Goal: Information Seeking & Learning: Learn about a topic

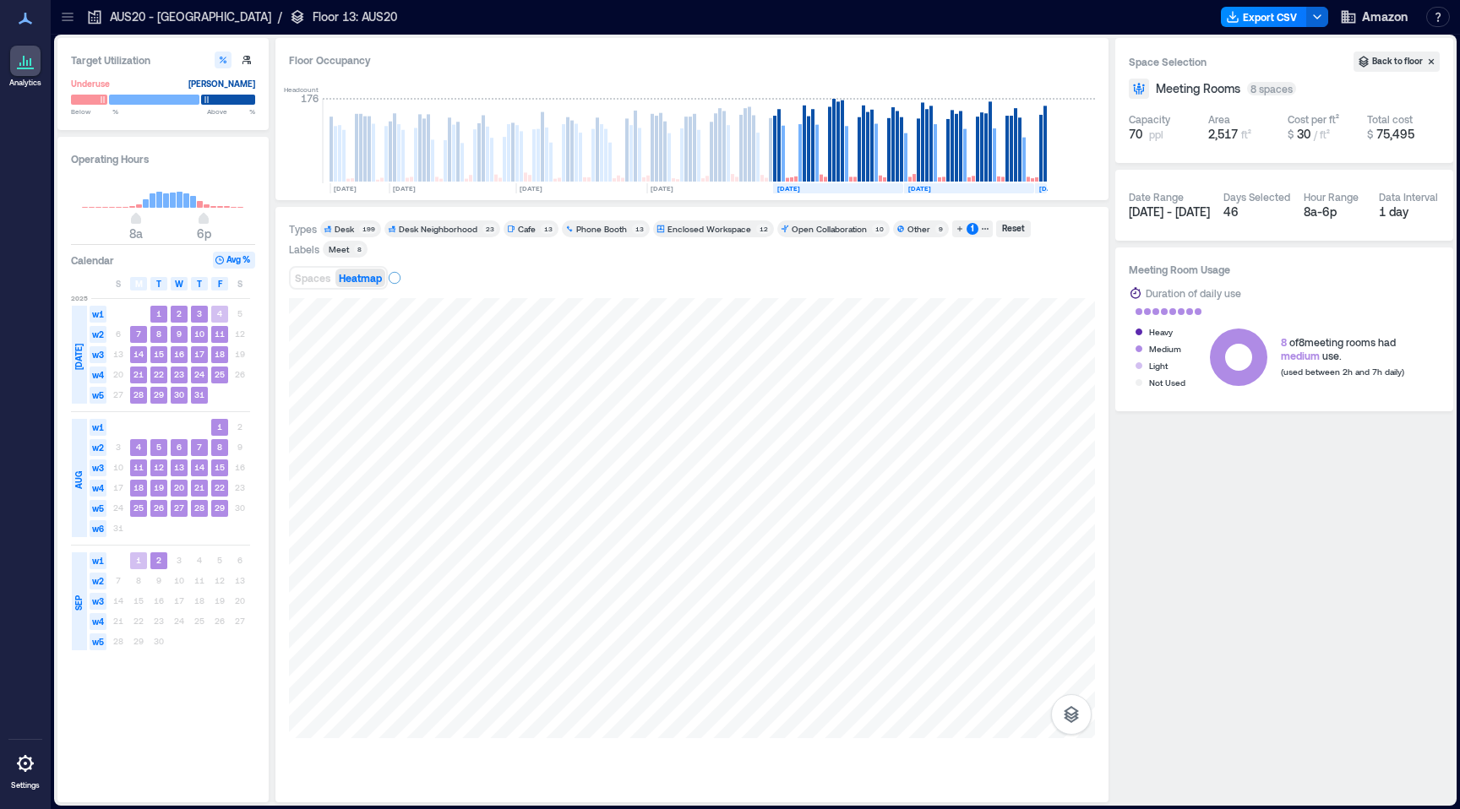
click at [117, 14] on p "AUS20 - [GEOGRAPHIC_DATA]" at bounding box center [190, 16] width 161 height 17
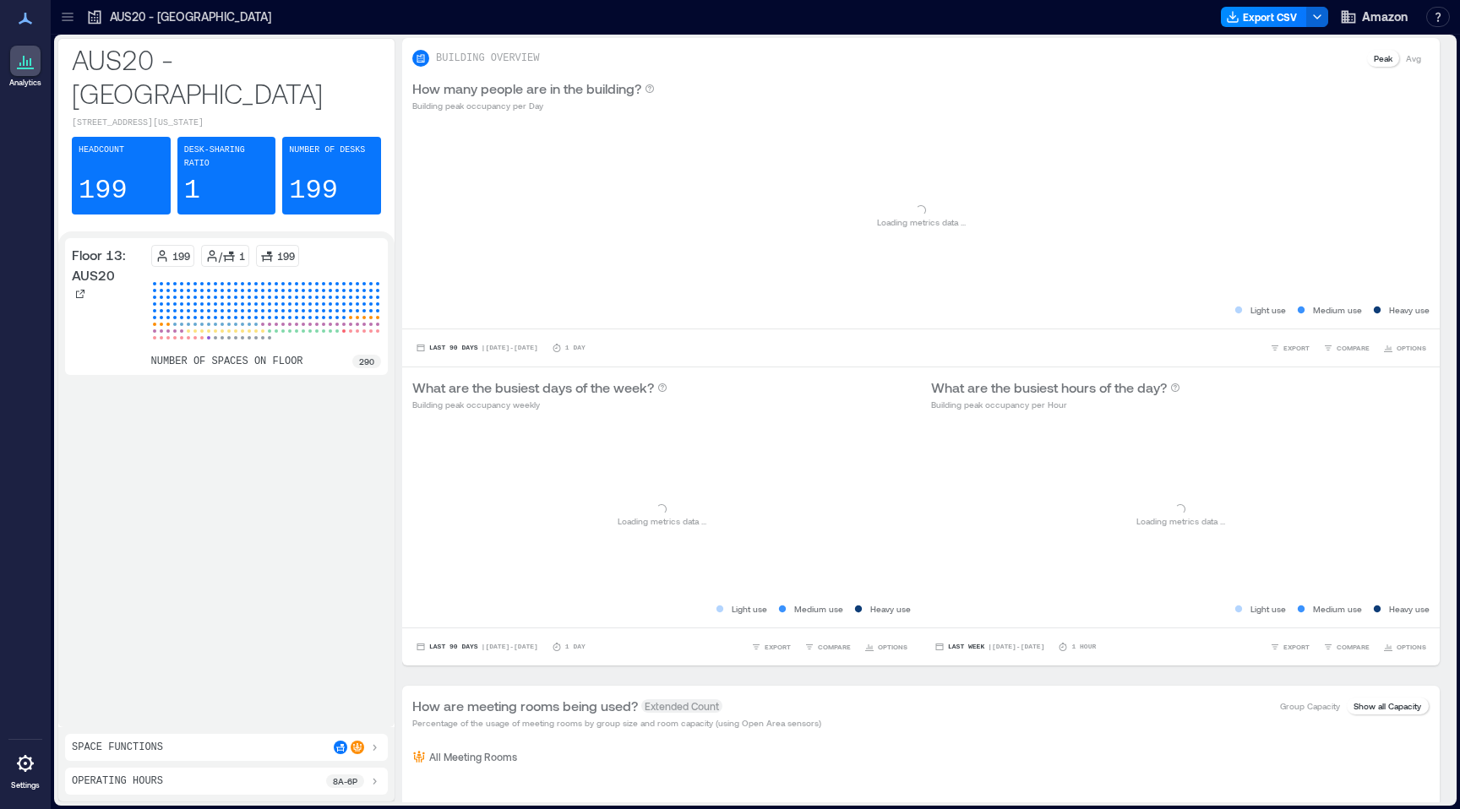
click at [19, 18] on icon at bounding box center [25, 18] width 20 height 20
click at [42, 63] on link "Analytics" at bounding box center [25, 67] width 42 height 52
click at [22, 57] on icon at bounding box center [25, 61] width 20 height 20
click at [19, 21] on icon at bounding box center [25, 18] width 20 height 20
click at [70, 12] on icon at bounding box center [67, 16] width 17 height 17
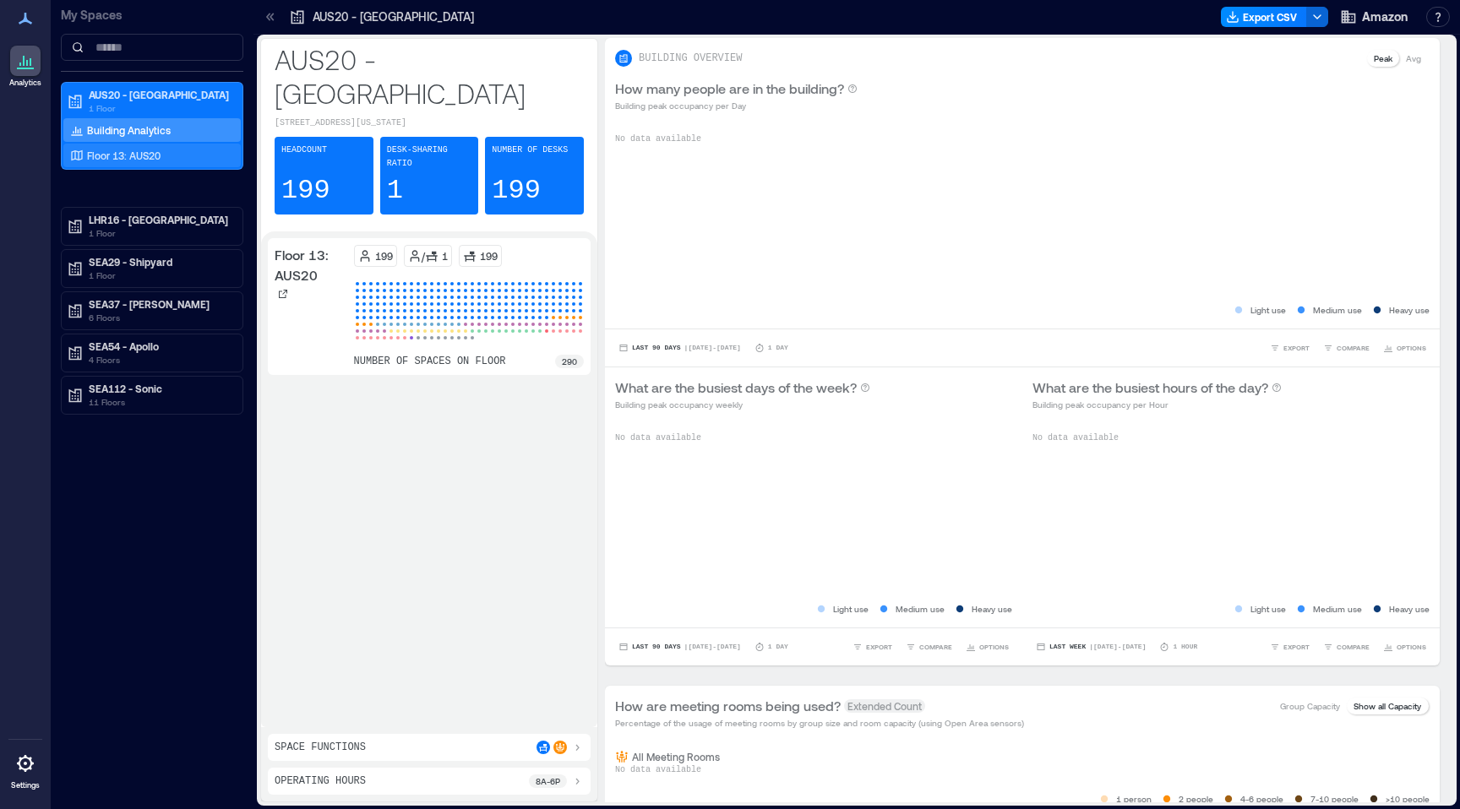
click at [145, 145] on div "Floor 13: AUS20" at bounding box center [151, 156] width 177 height 24
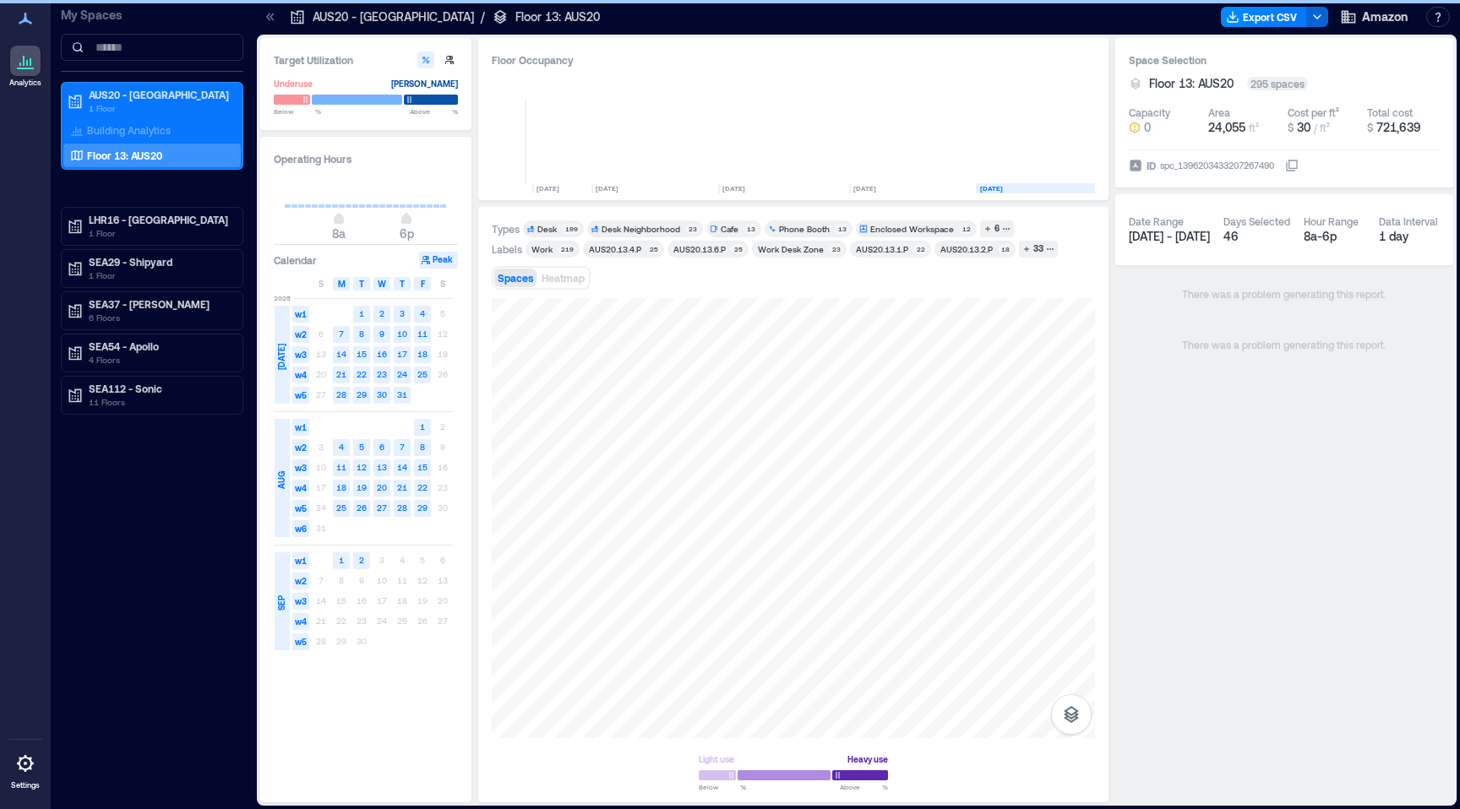
scroll to position [0, 155]
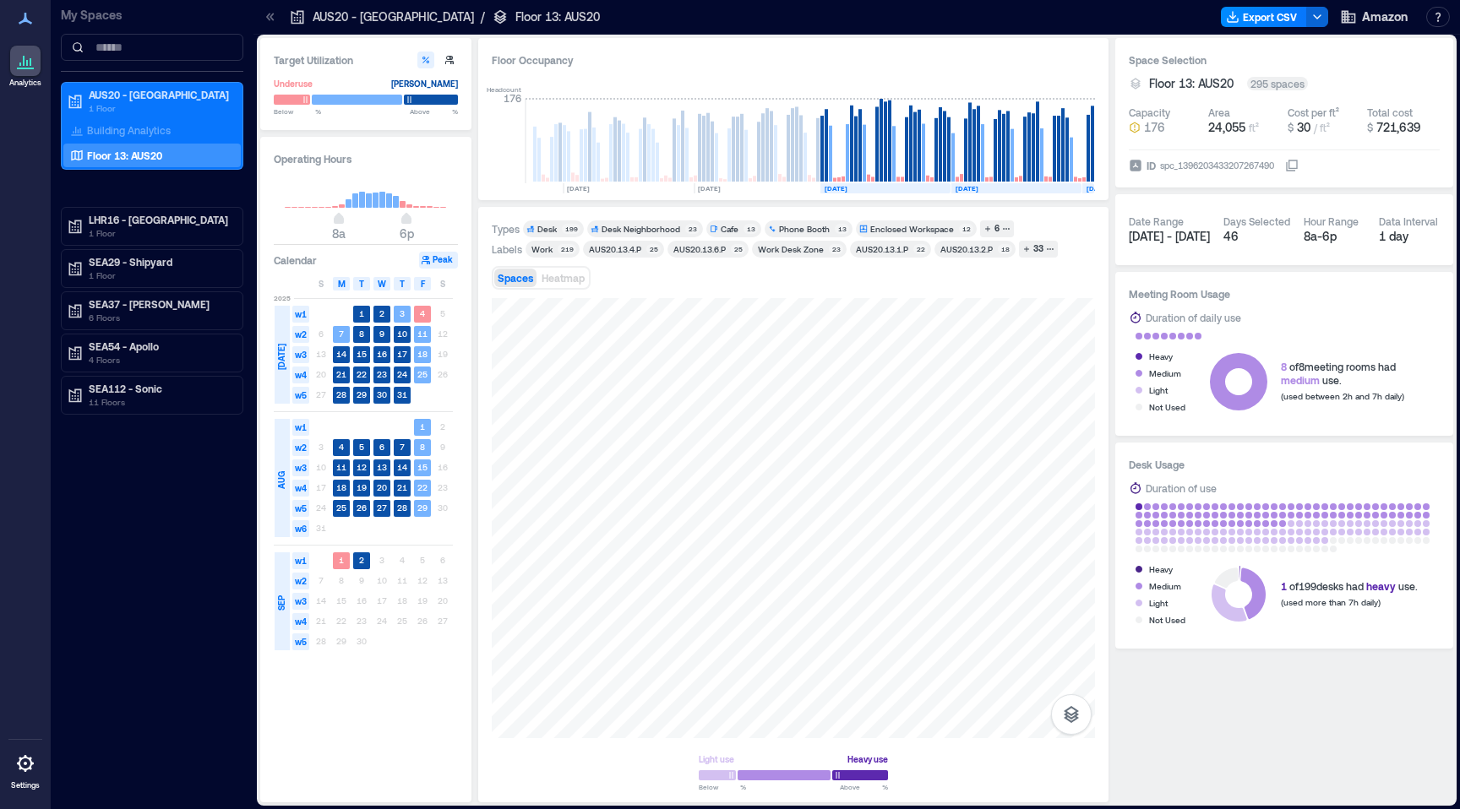
click at [560, 221] on div "Desk 199" at bounding box center [553, 229] width 61 height 17
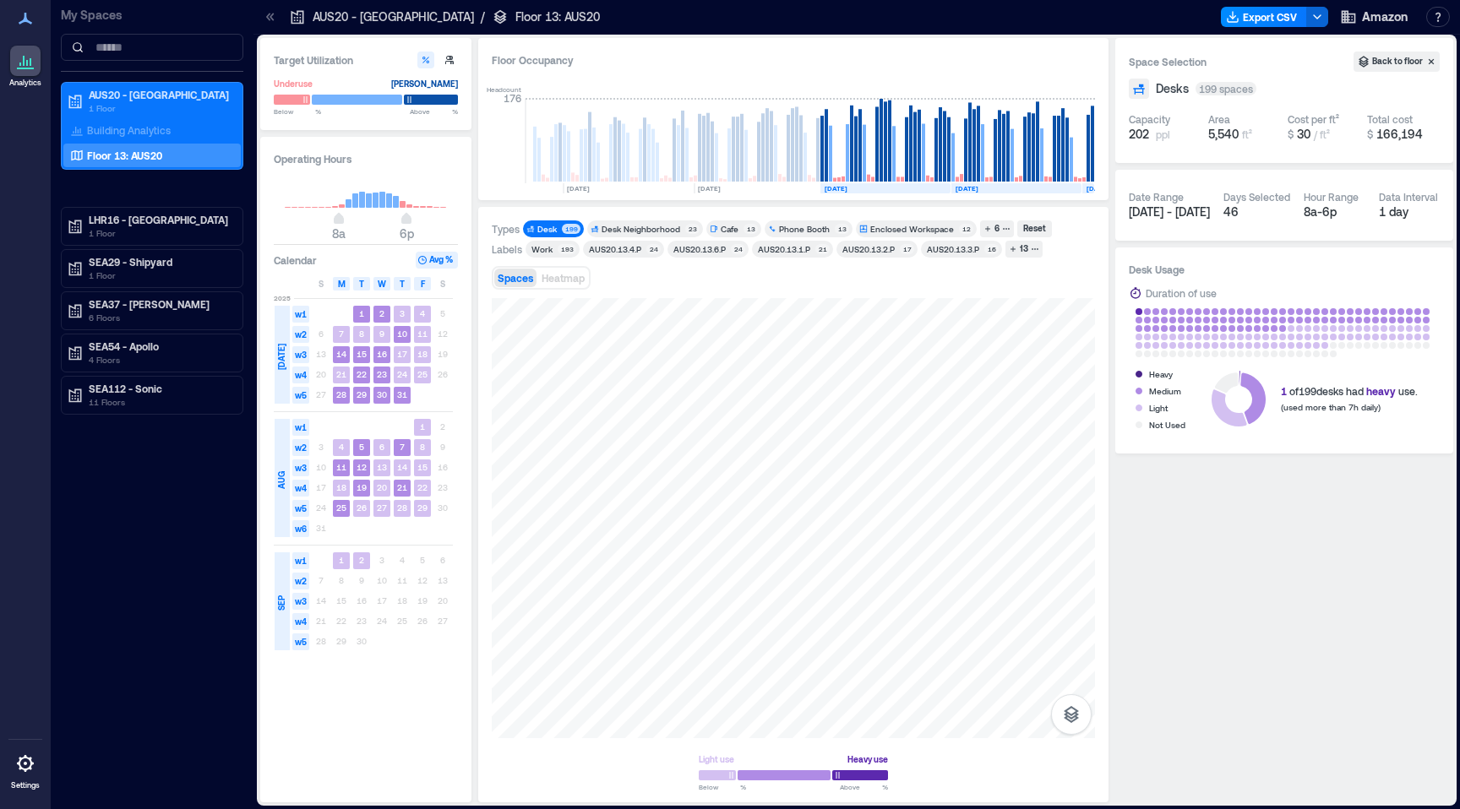
click at [558, 249] on div "193" at bounding box center [567, 249] width 19 height 10
click at [553, 226] on div "Desk" at bounding box center [546, 229] width 19 height 12
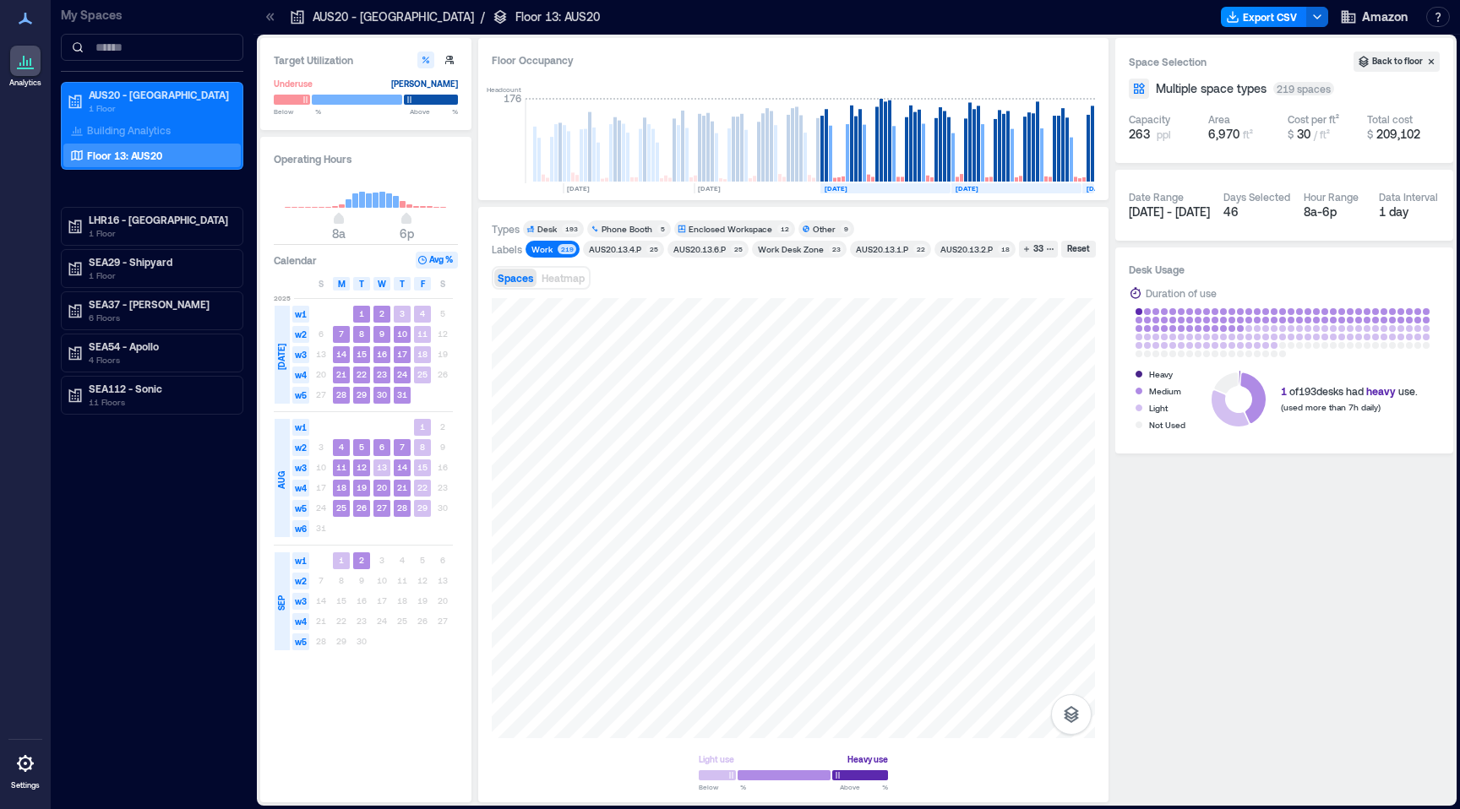
click at [553, 248] on div "Work" at bounding box center [542, 249] width 26 height 12
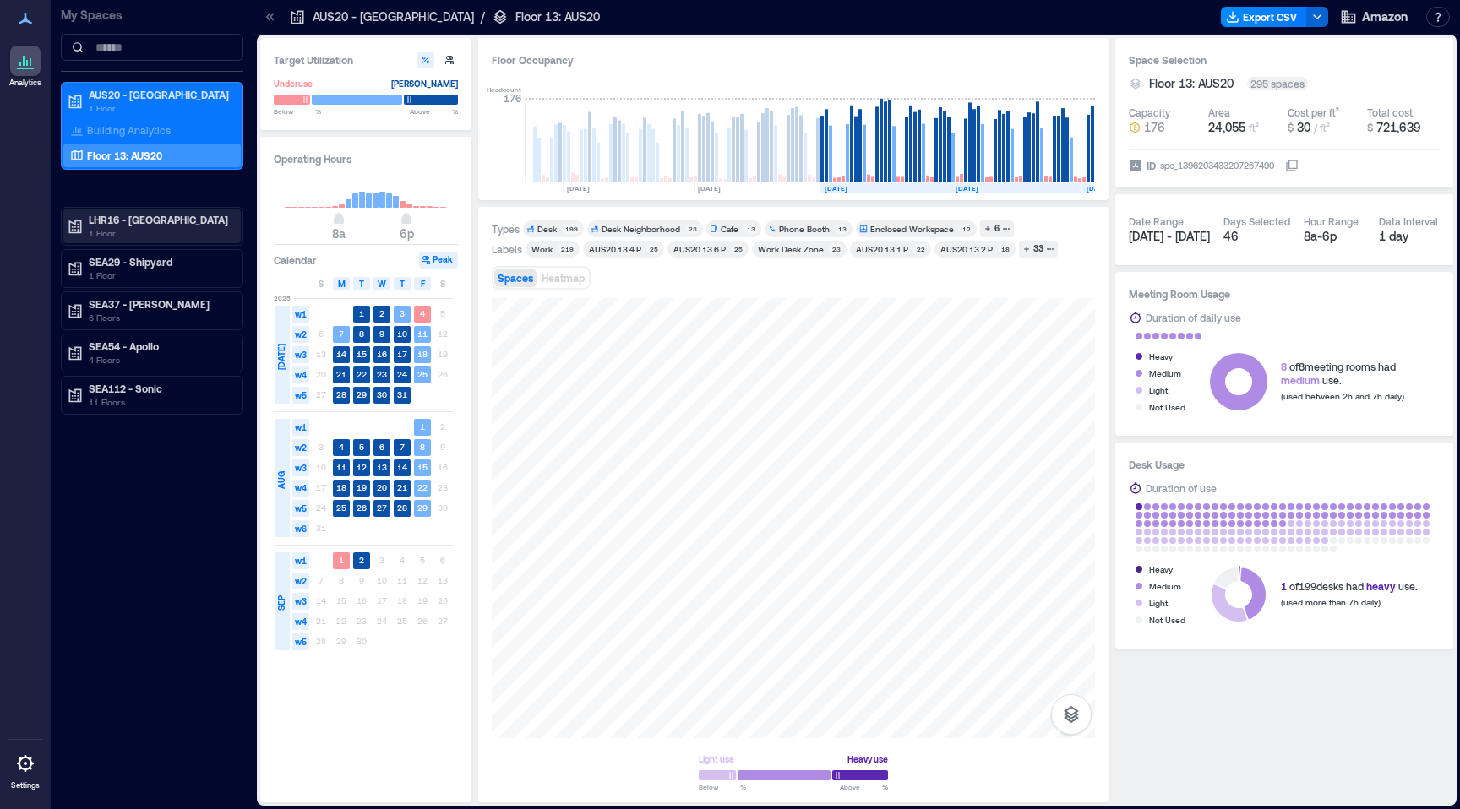
click at [127, 225] on p "LHR16 - [GEOGRAPHIC_DATA]" at bounding box center [160, 220] width 142 height 14
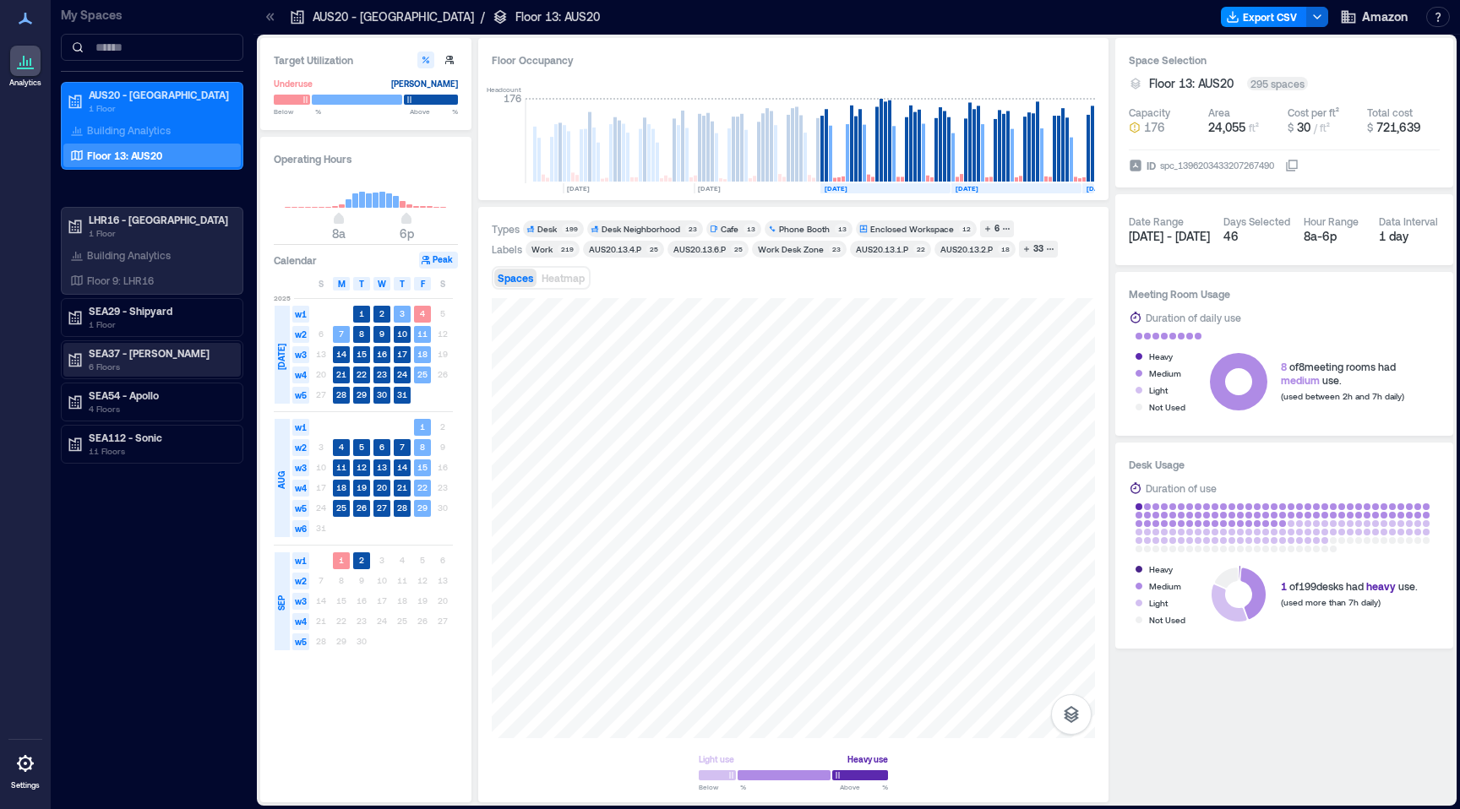
click at [114, 364] on p "6 Floors" at bounding box center [160, 367] width 142 height 14
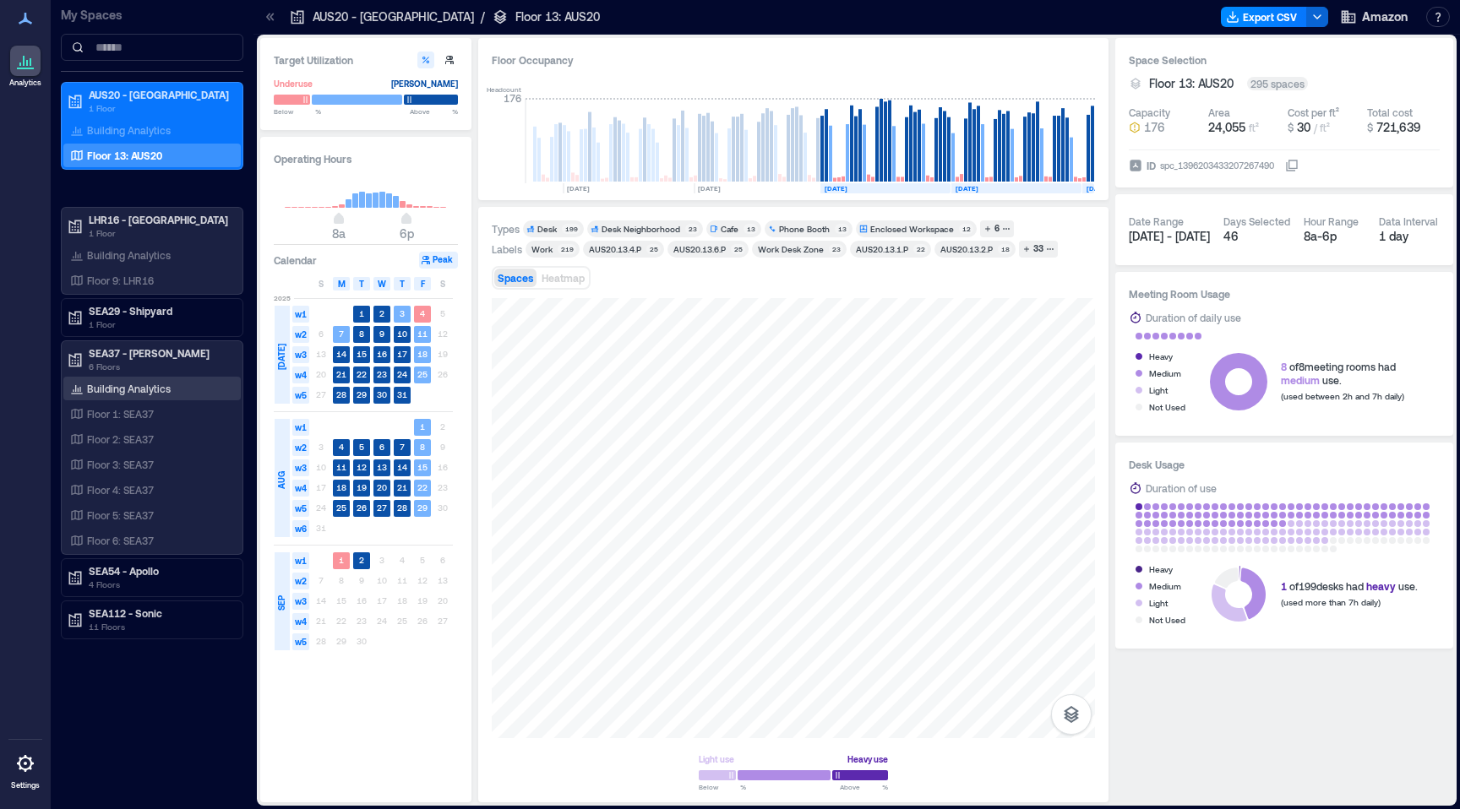
click at [110, 398] on div "Building Analytics" at bounding box center [151, 389] width 177 height 24
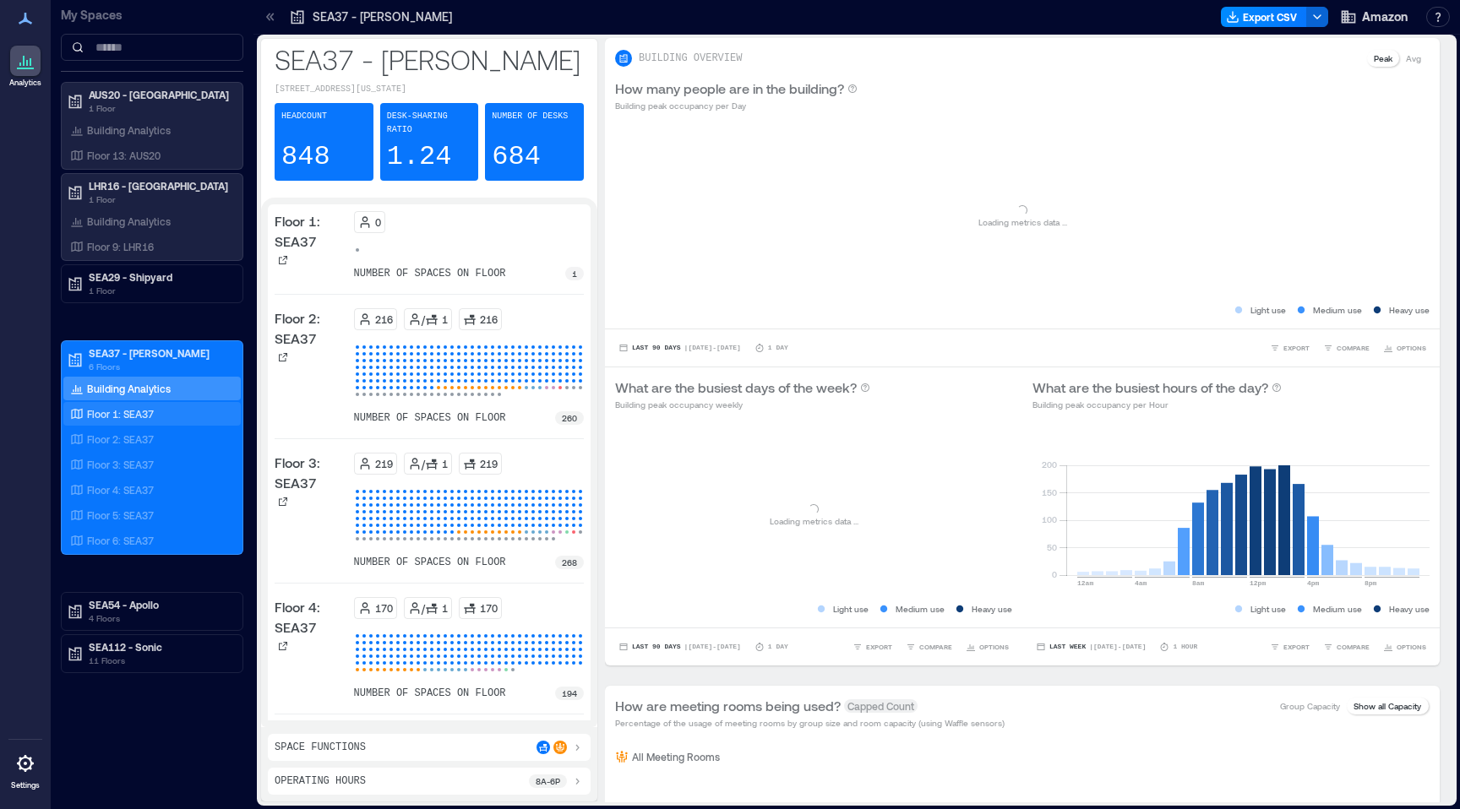
click at [114, 418] on p "Floor 1: SEA37" at bounding box center [120, 414] width 67 height 14
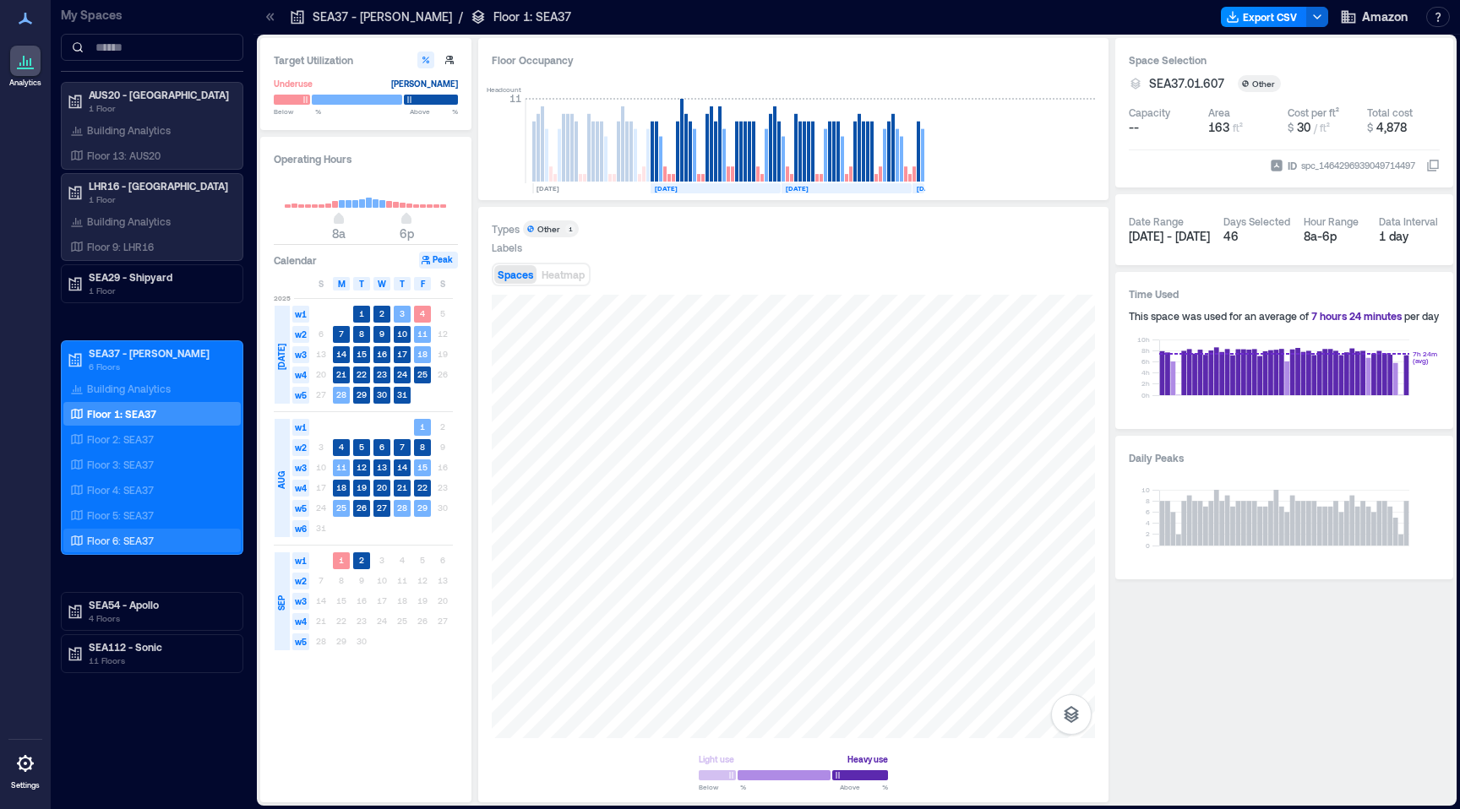
click at [125, 549] on div "Floor 6: SEA37" at bounding box center [151, 541] width 177 height 24
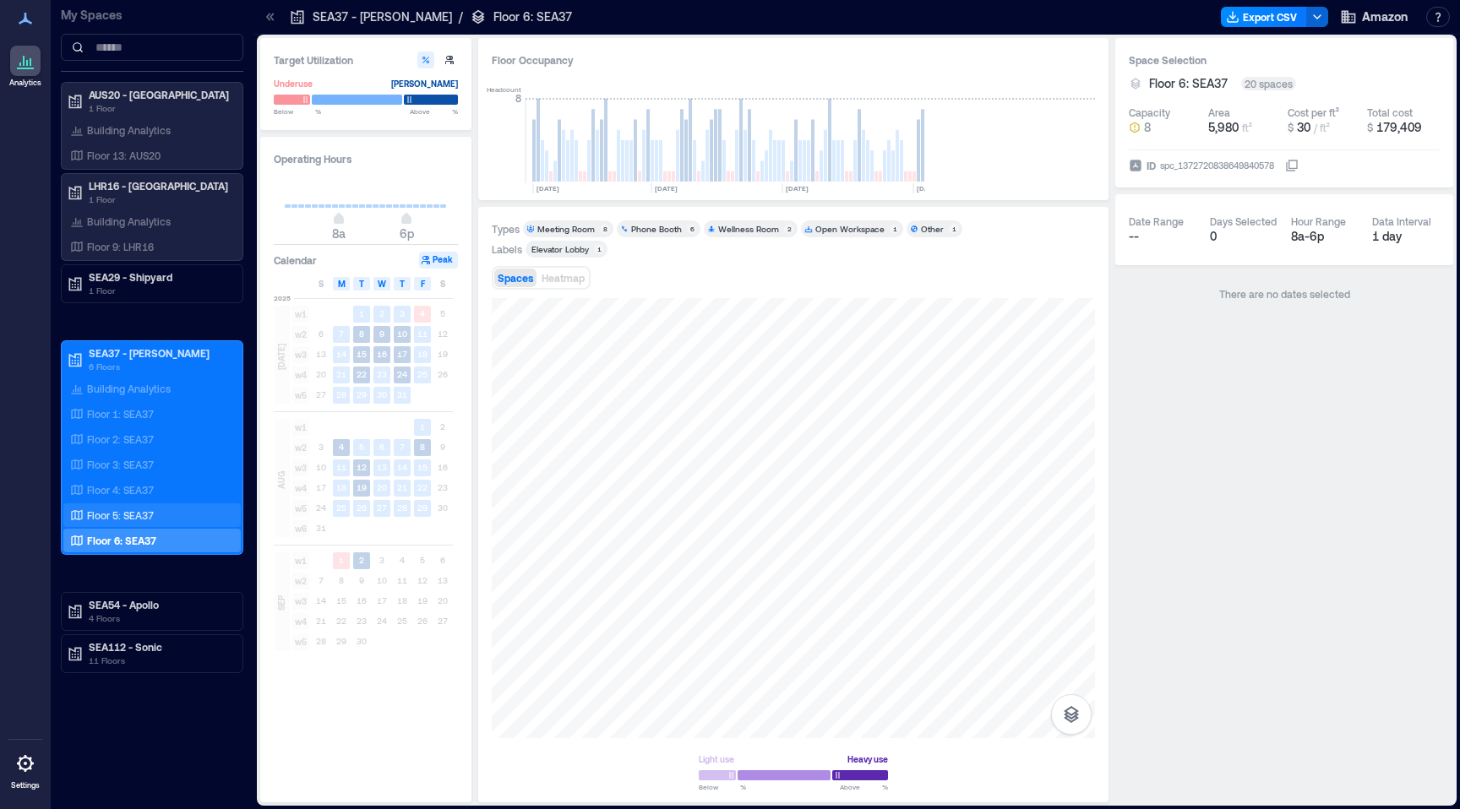
click at [128, 516] on p "Floor 5: SEA37" at bounding box center [120, 516] width 67 height 14
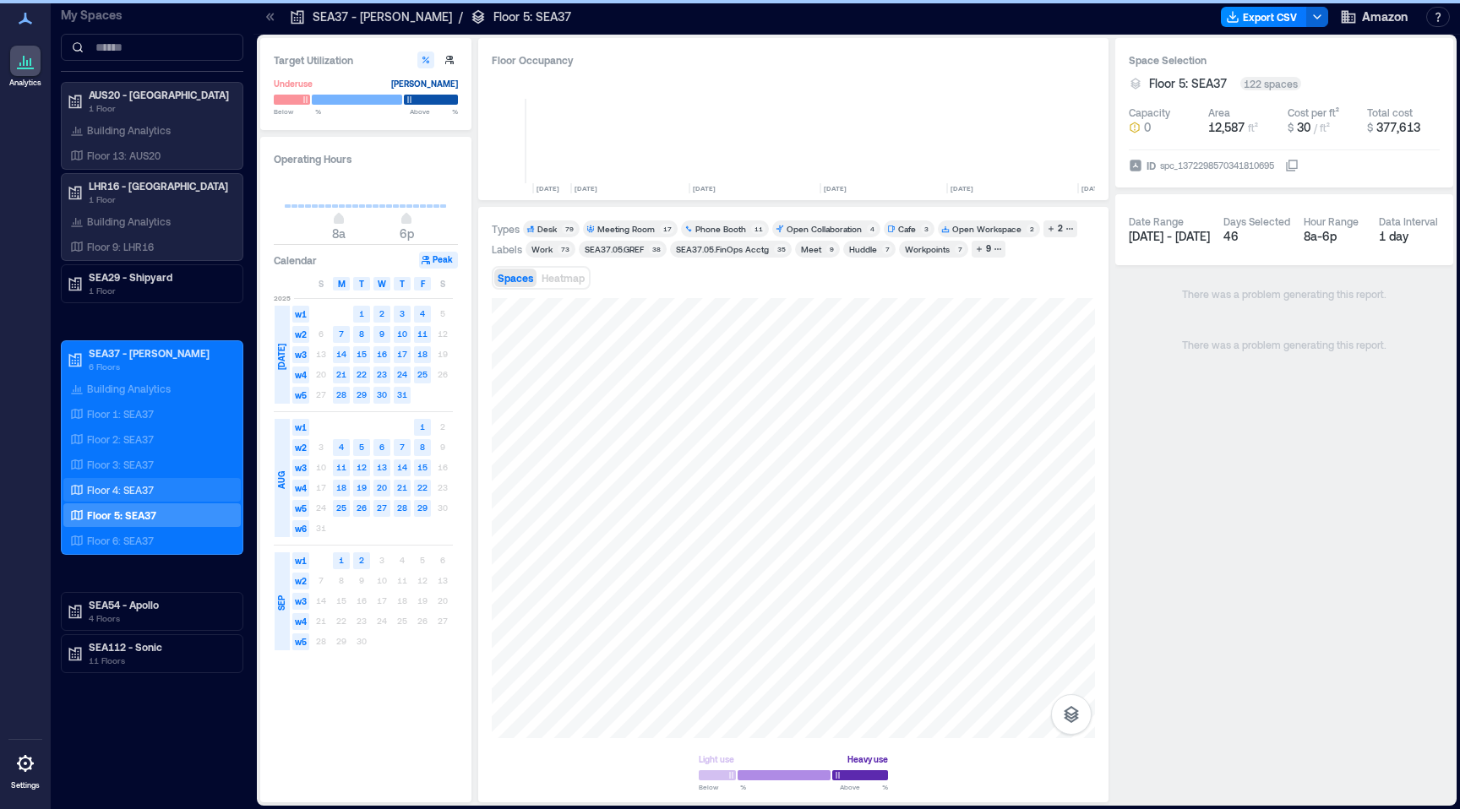
scroll to position [0, 384]
click at [133, 487] on p "Floor 4: SEA37" at bounding box center [120, 490] width 67 height 14
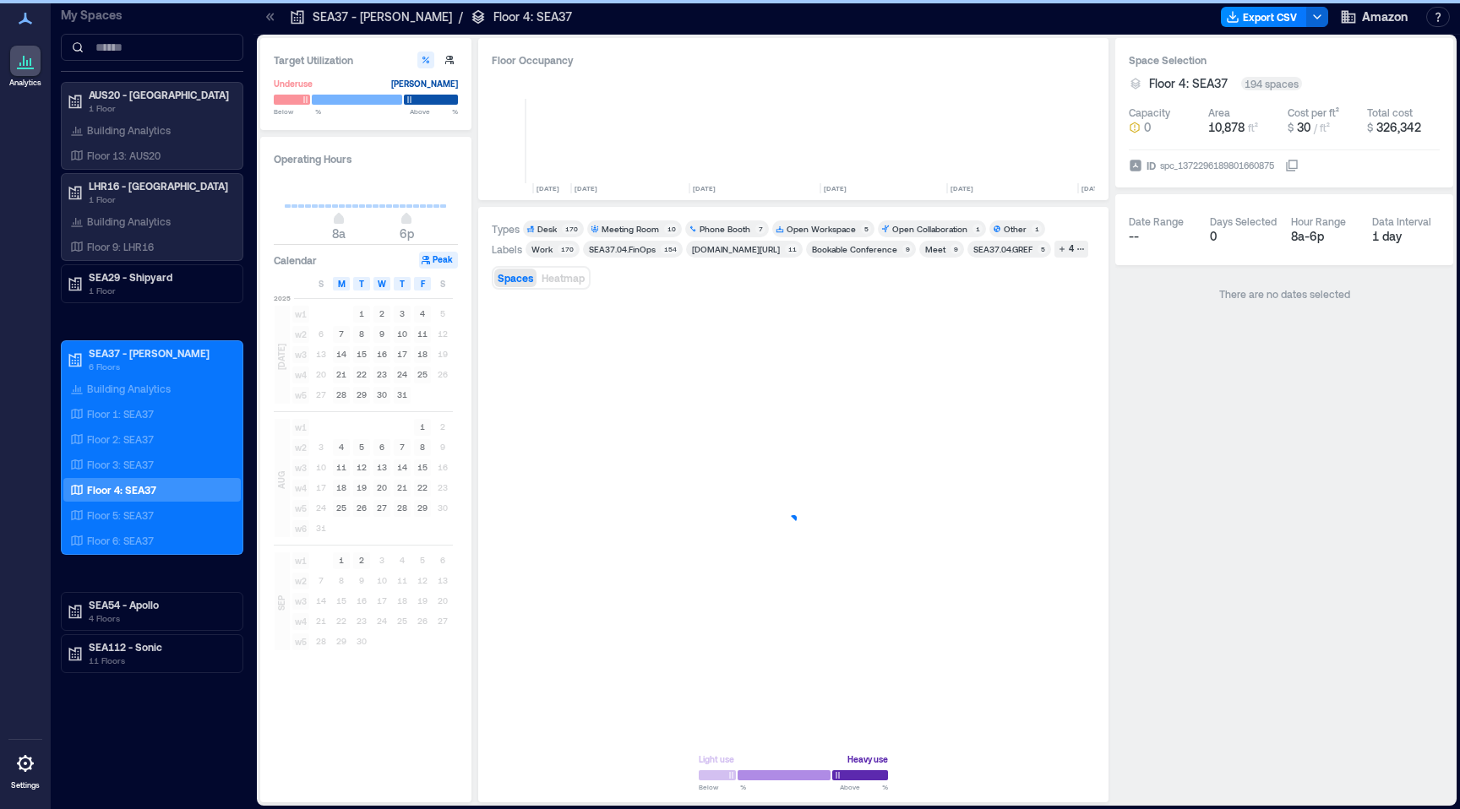
scroll to position [0, 384]
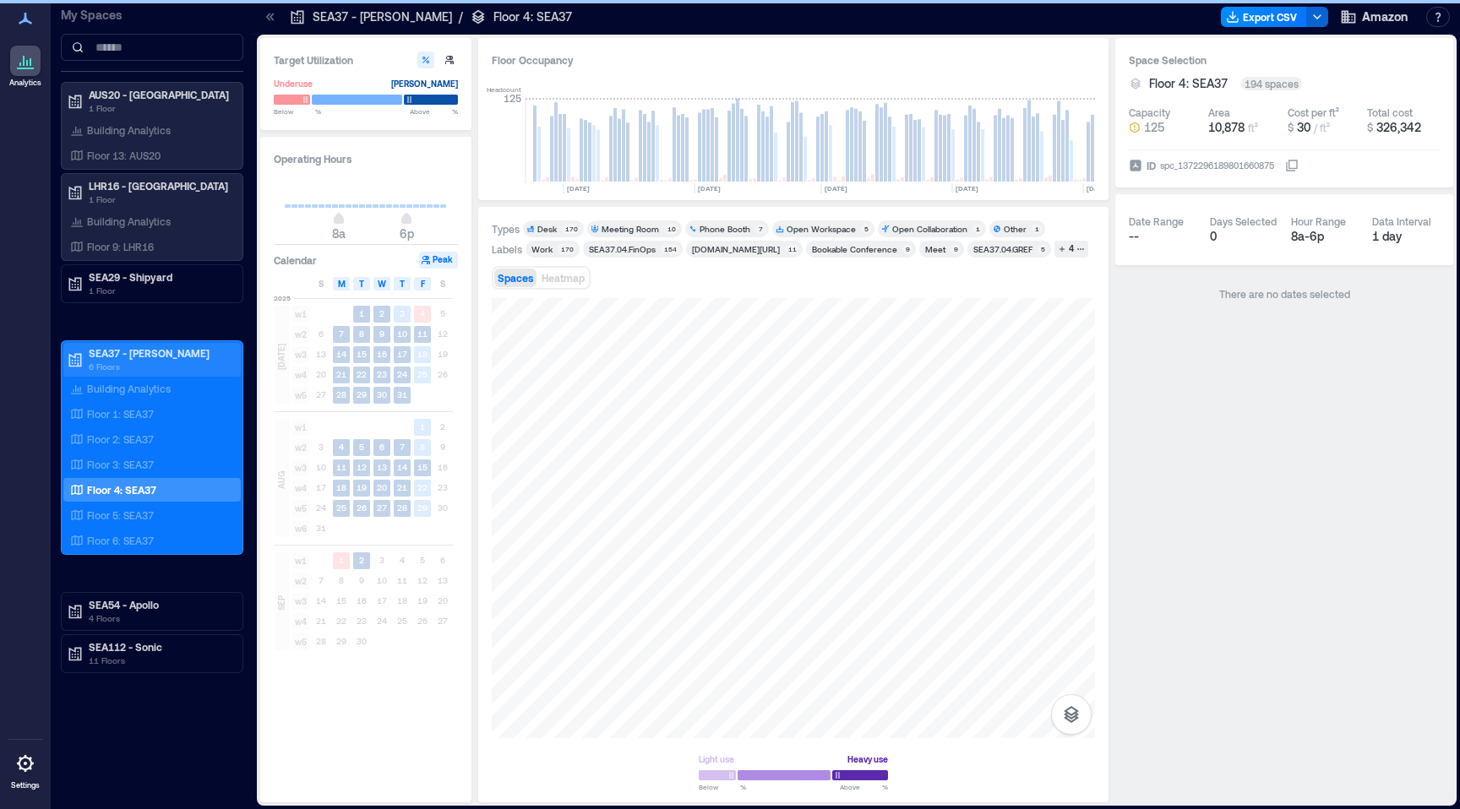
click at [128, 357] on p "SEA37 - [PERSON_NAME]" at bounding box center [160, 353] width 142 height 14
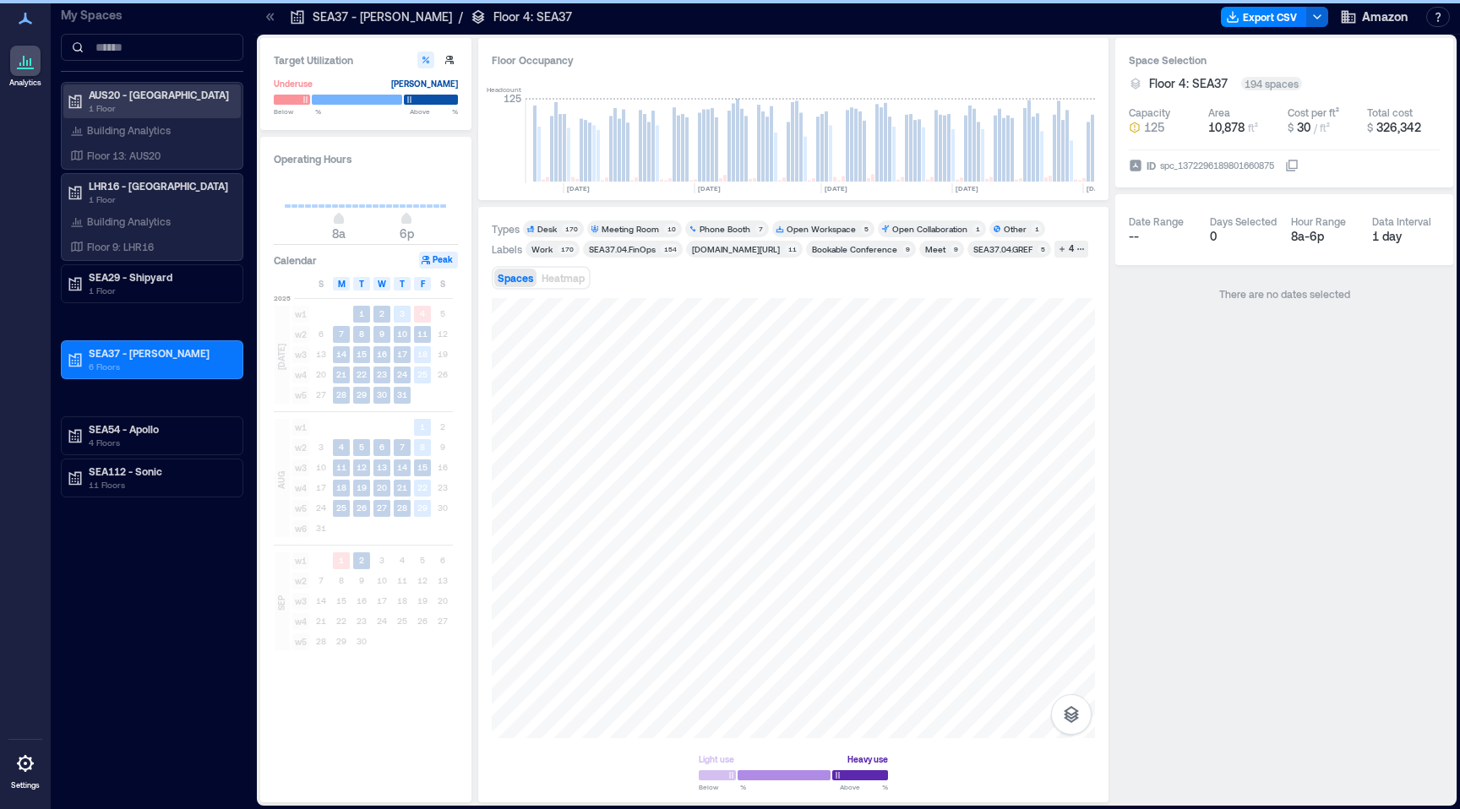
click at [133, 98] on p "AUS20 - [GEOGRAPHIC_DATA]" at bounding box center [160, 95] width 142 height 14
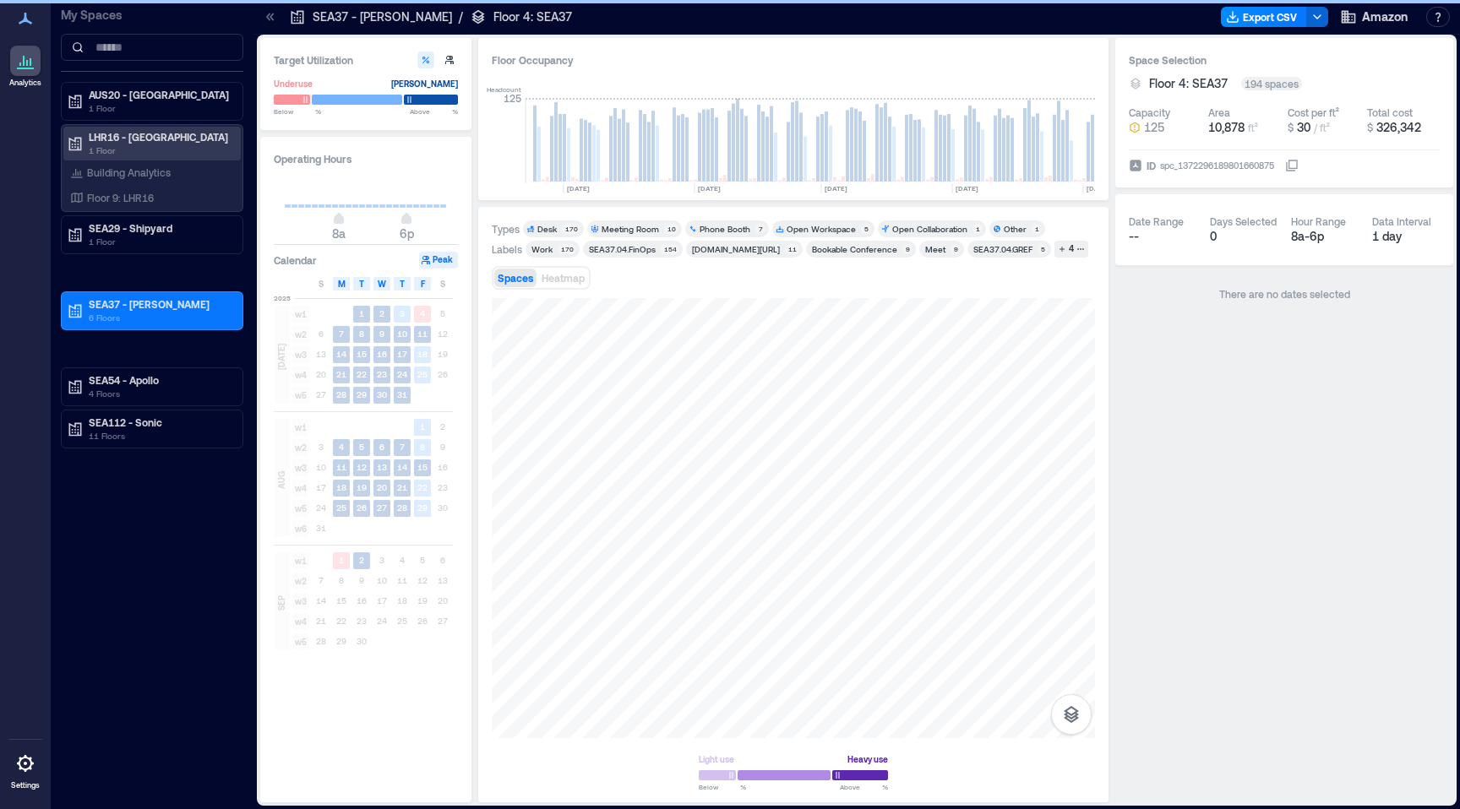
click at [123, 144] on p "1 Floor" at bounding box center [160, 151] width 142 height 14
